Goal: Find contact information: Find contact information

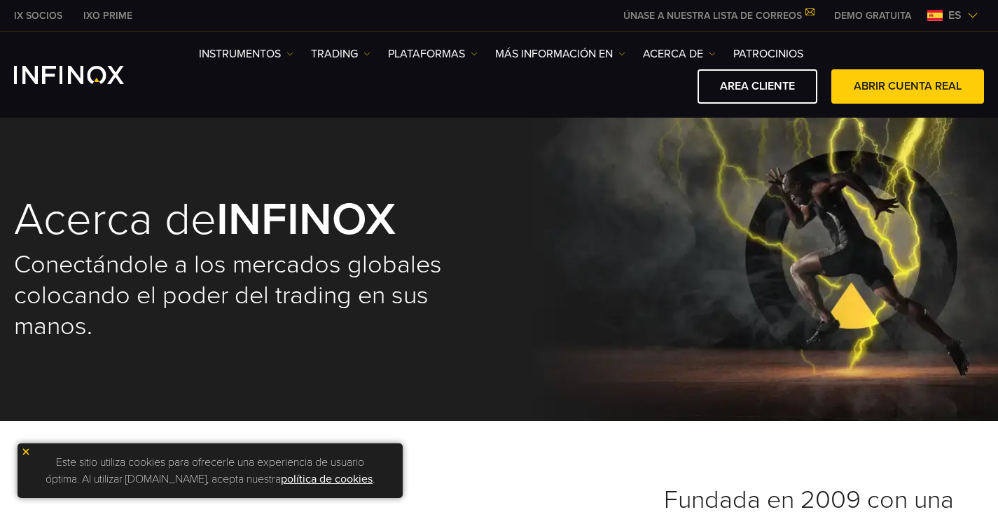
click at [971, 16] on img at bounding box center [972, 15] width 11 height 11
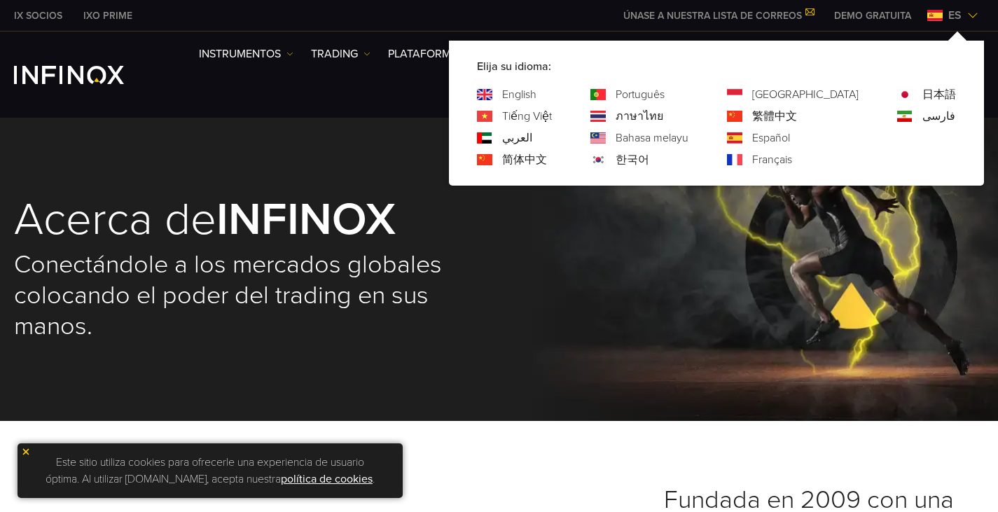
click at [436, 27] on div "IX SOCIOS IXO PRIME ÚNASE A NUESTRA LISTA DE CORREOS No pierda nunca una oportu…" at bounding box center [499, 15] width 970 height 31
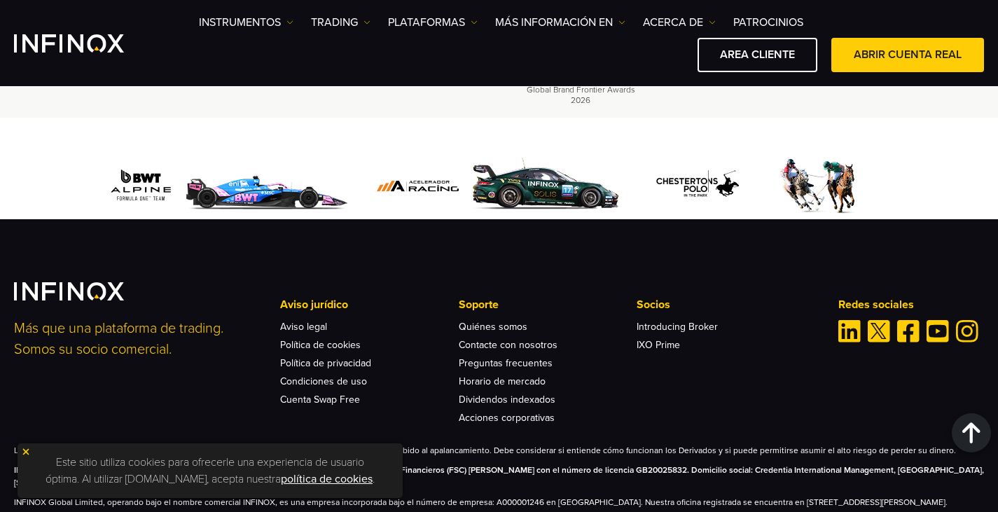
scroll to position [5563, 0]
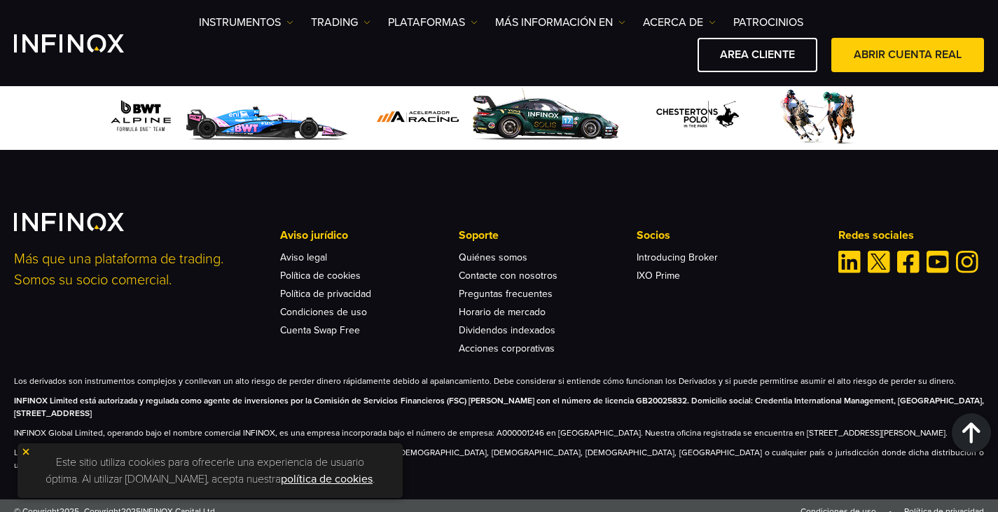
click at [25, 450] on img at bounding box center [26, 452] width 10 height 10
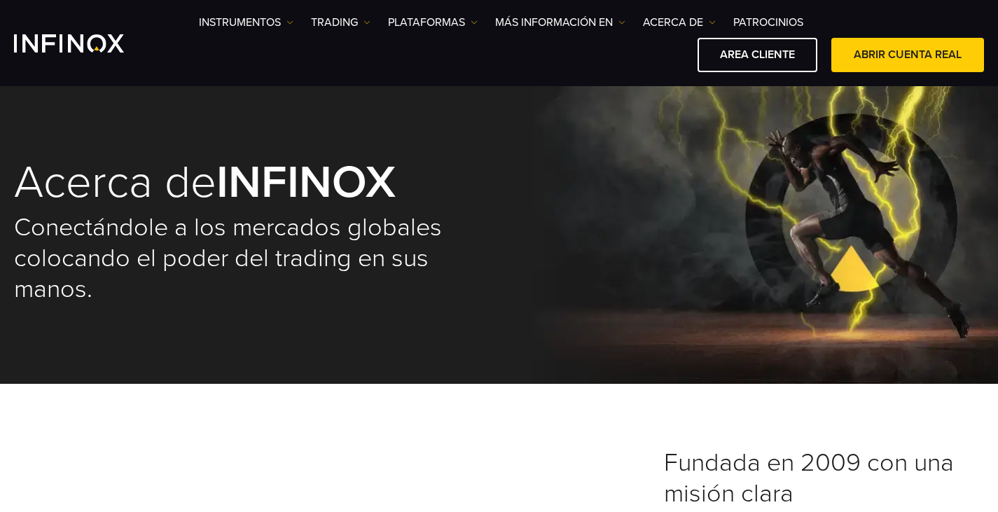
scroll to position [0, 0]
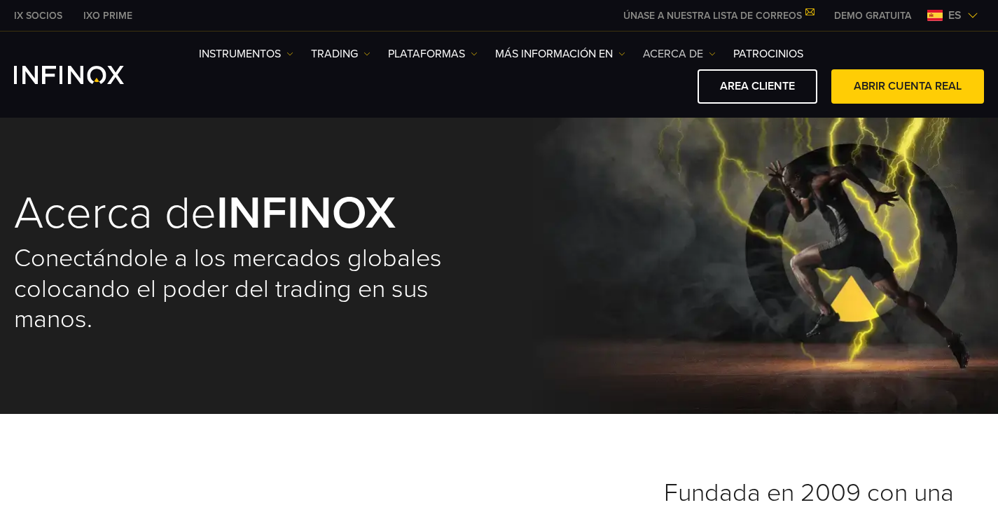
click at [714, 53] on img at bounding box center [712, 53] width 7 height 7
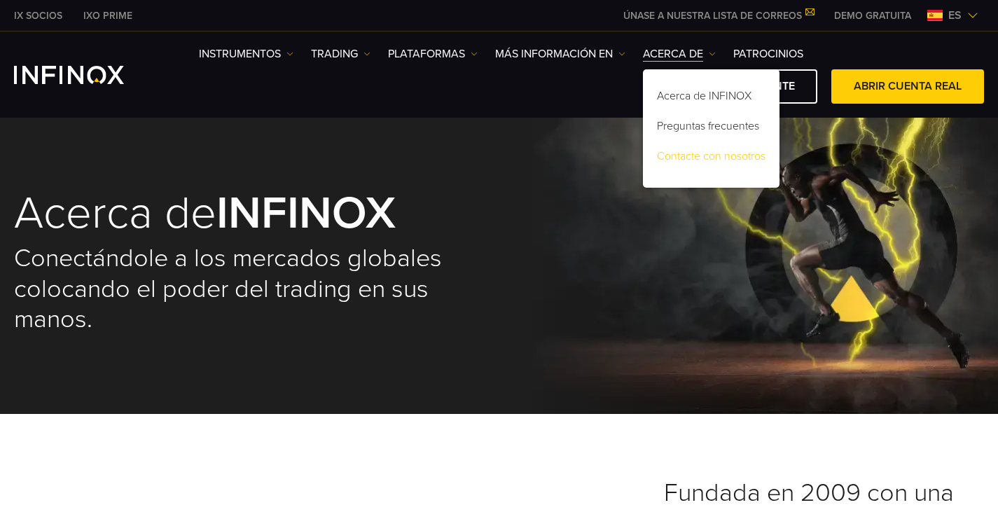
click at [713, 158] on link "Contacte con nosotros" at bounding box center [711, 159] width 137 height 30
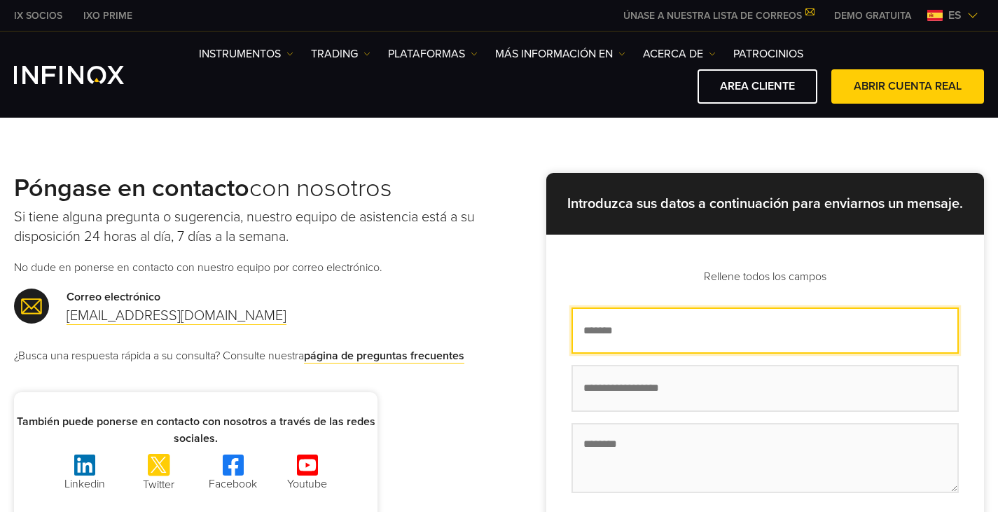
click at [731, 349] on input "Nombre *" at bounding box center [765, 330] width 387 height 47
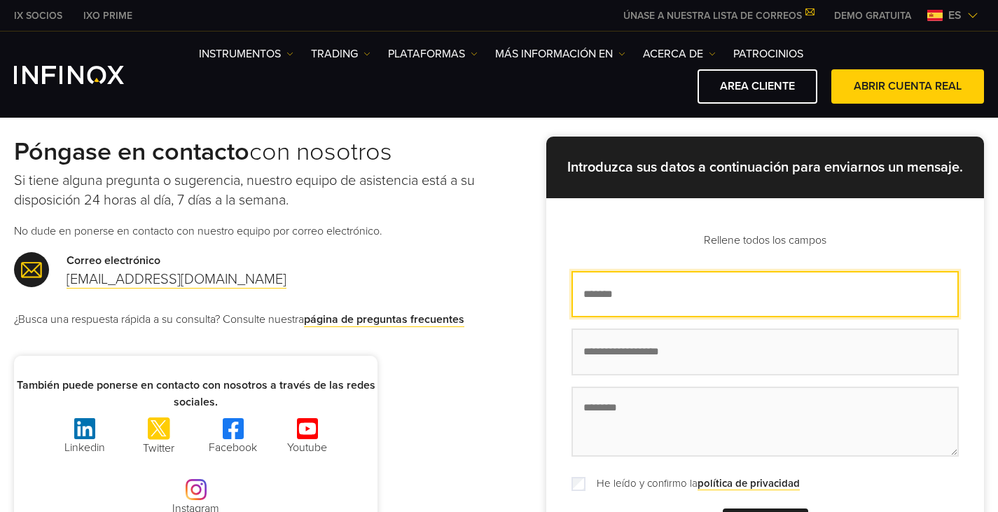
scroll to position [70, 0]
